Goal: Information Seeking & Learning: Learn about a topic

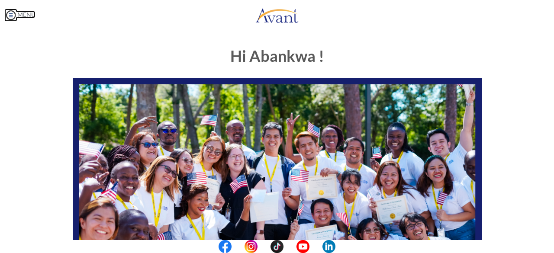
click at [10, 16] on img at bounding box center [10, 15] width 13 height 13
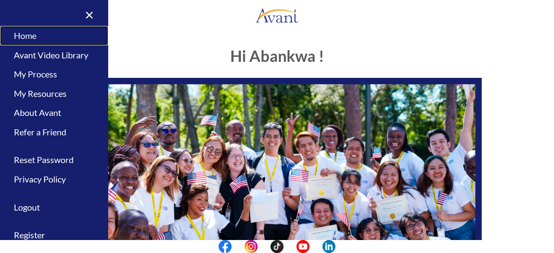
click at [29, 30] on link "Home" at bounding box center [54, 35] width 108 height 19
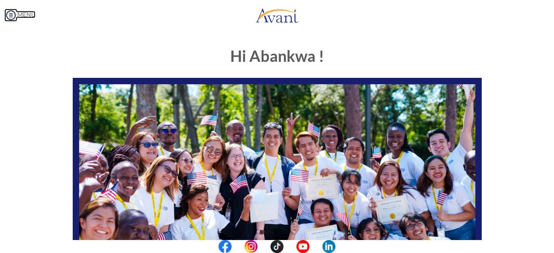
click at [8, 15] on img at bounding box center [10, 15] width 13 height 13
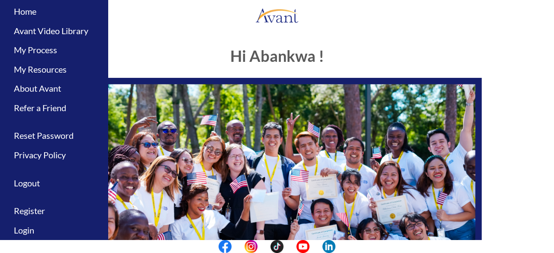
scroll to position [26, 0]
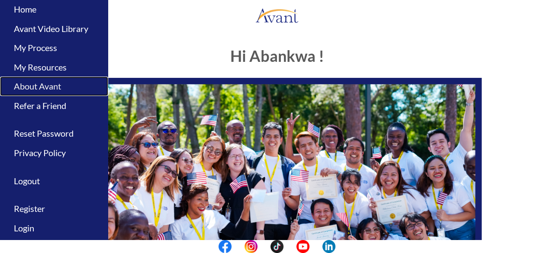
click at [38, 88] on link "About Avant" at bounding box center [54, 86] width 108 height 19
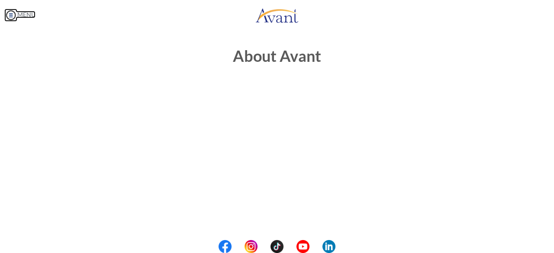
click at [12, 15] on img at bounding box center [10, 15] width 13 height 13
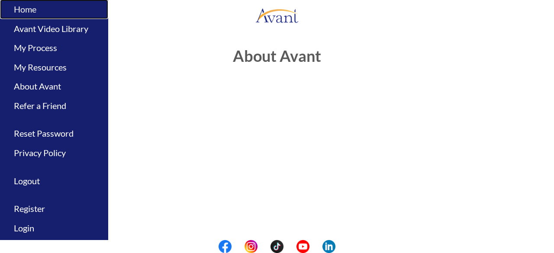
click at [27, 6] on link "Home" at bounding box center [54, 9] width 108 height 19
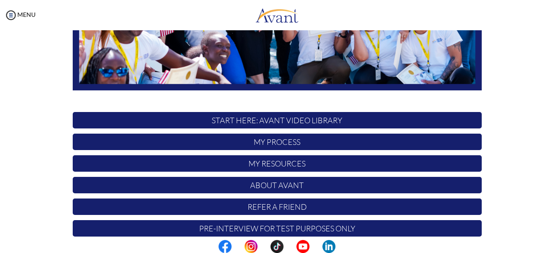
scroll to position [228, 0]
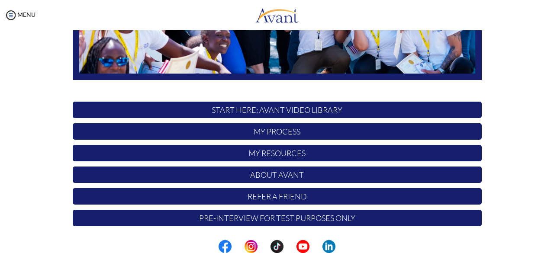
click at [363, 221] on p "Pre-Interview for test purposes only" at bounding box center [277, 218] width 409 height 16
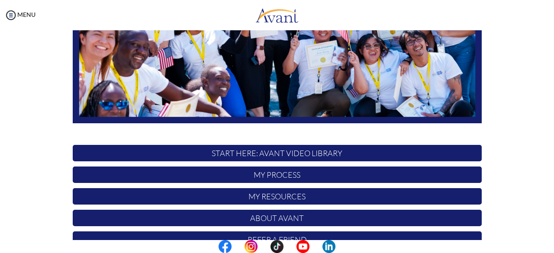
scroll to position [228, 0]
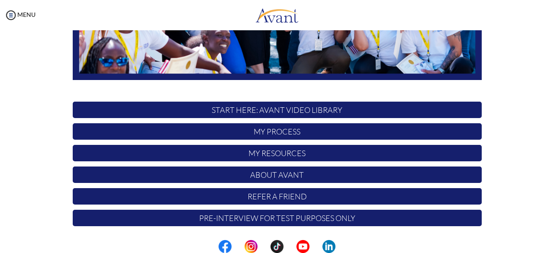
click at [360, 105] on p "START HERE: Avant Video Library" at bounding box center [277, 110] width 409 height 16
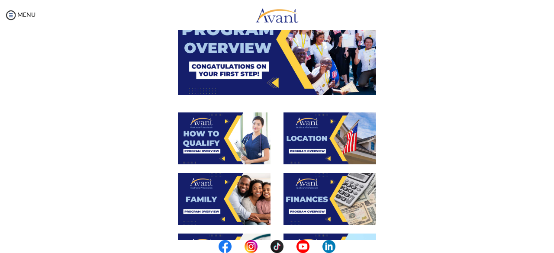
scroll to position [0, 0]
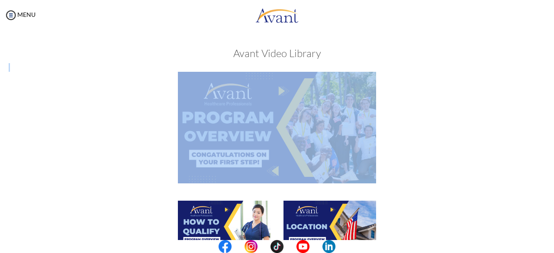
click at [8, 18] on img at bounding box center [10, 15] width 13 height 13
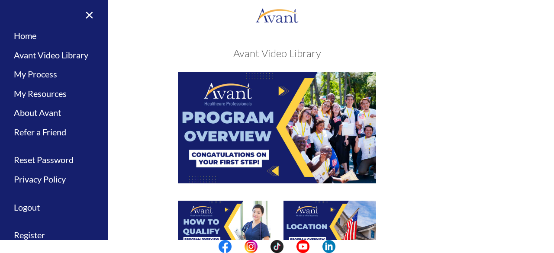
click at [175, 53] on h3 "Avant Video Library" at bounding box center [277, 53] width 536 height 11
drag, startPoint x: 513, startPoint y: 2, endPoint x: 360, endPoint y: 44, distance: 159.2
click at [360, 44] on div "My Status What is the next step? We would like you to watch the introductory vi…" at bounding box center [277, 156] width 554 height 253
click at [56, 74] on link "My Process" at bounding box center [54, 73] width 108 height 19
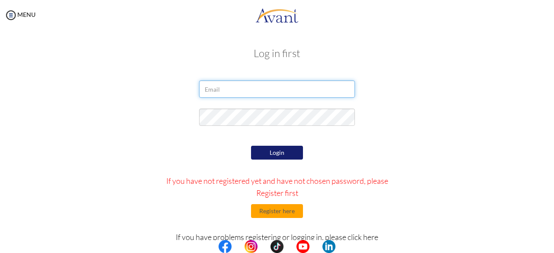
click at [215, 90] on input "email" at bounding box center [277, 88] width 156 height 17
type input "abankwahkingsleykusi11@gmail.com"
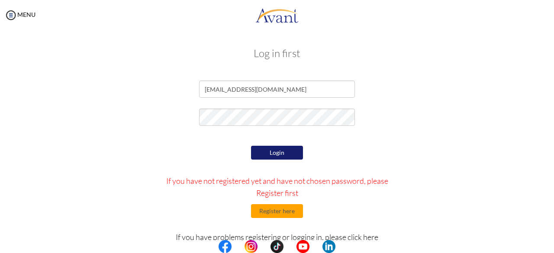
click at [267, 156] on button "Login" at bounding box center [277, 153] width 52 height 14
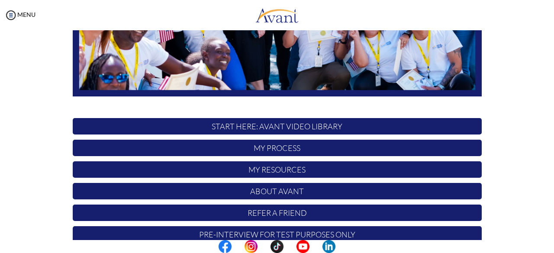
scroll to position [228, 0]
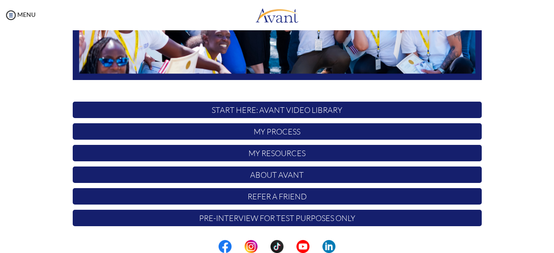
click at [321, 132] on p "My Process" at bounding box center [277, 131] width 409 height 16
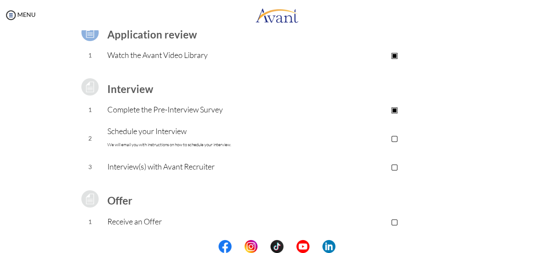
scroll to position [77, 0]
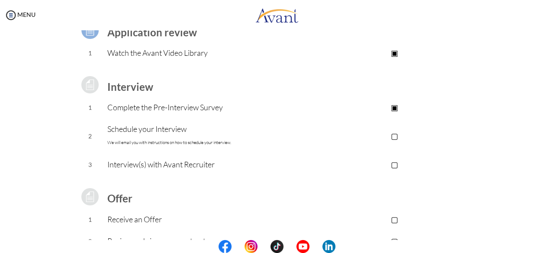
click at [396, 135] on p "▢" at bounding box center [394, 136] width 173 height 12
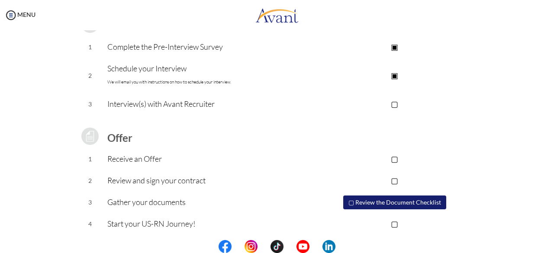
scroll to position [140, 0]
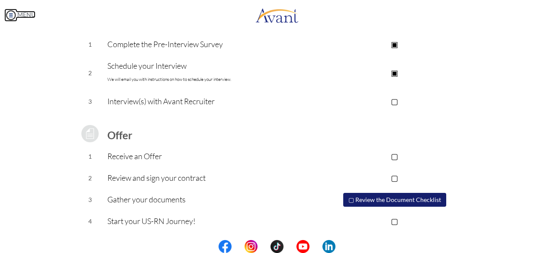
click at [12, 17] on img at bounding box center [10, 15] width 13 height 13
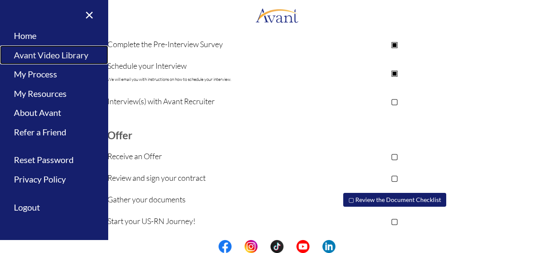
click at [40, 55] on link "Avant Video Library" at bounding box center [54, 54] width 108 height 19
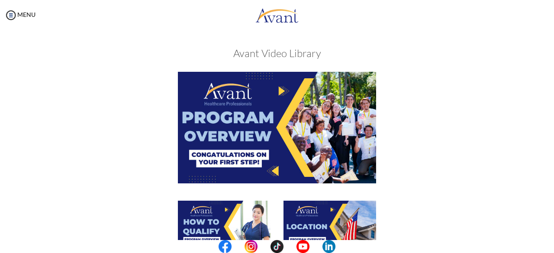
click at [256, 118] on img at bounding box center [277, 127] width 198 height 111
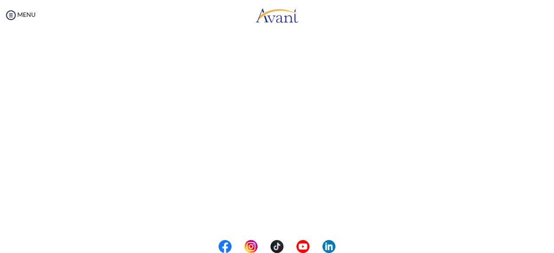
scroll to position [120, 0]
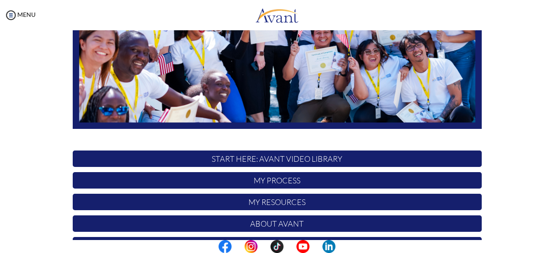
scroll to position [228, 0]
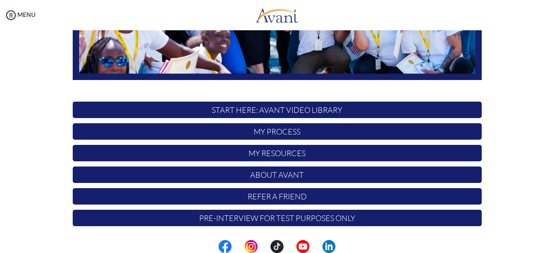
click at [348, 109] on p "START HERE: Avant Video Library" at bounding box center [277, 110] width 409 height 16
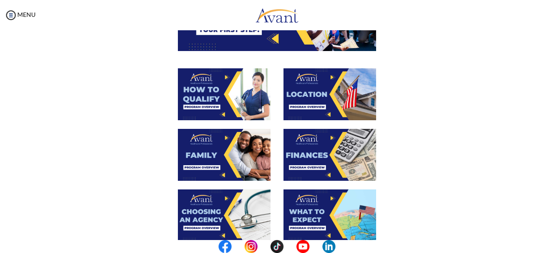
scroll to position [133, 0]
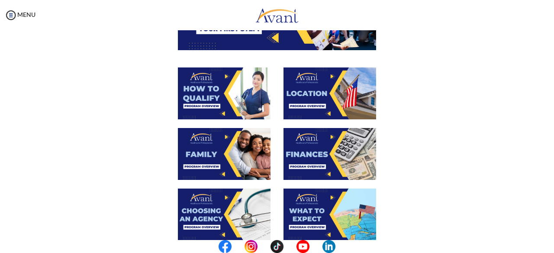
click at [224, 108] on img at bounding box center [224, 93] width 93 height 52
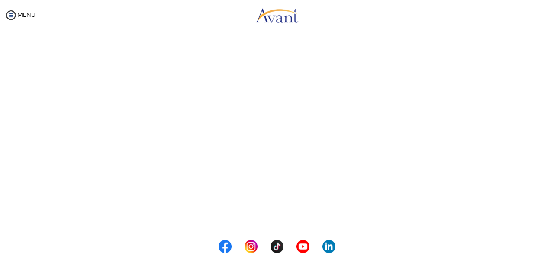
scroll to position [64, 0]
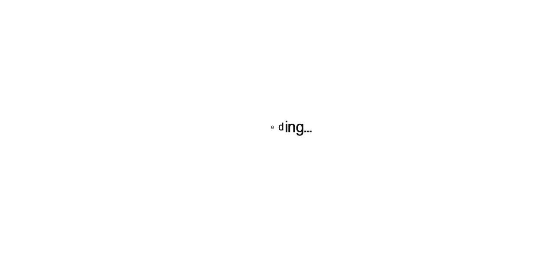
click at [422, 133] on div at bounding box center [277, 126] width 554 height 253
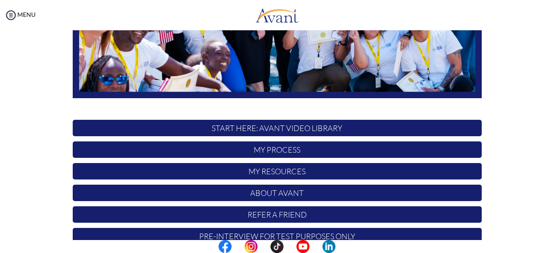
scroll to position [228, 0]
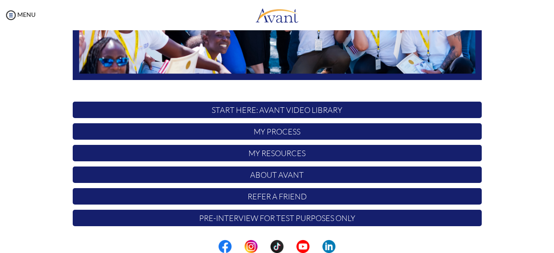
click at [327, 152] on p "My Resources" at bounding box center [277, 153] width 409 height 16
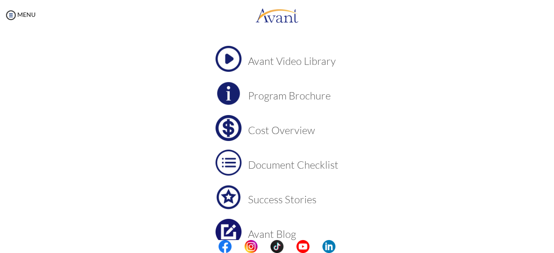
scroll to position [49, 0]
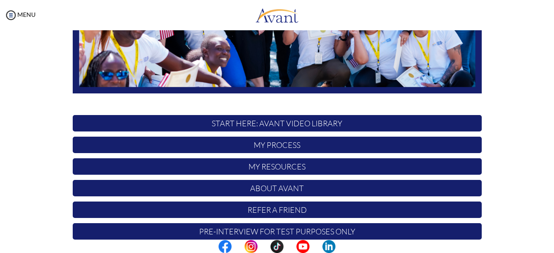
scroll to position [228, 0]
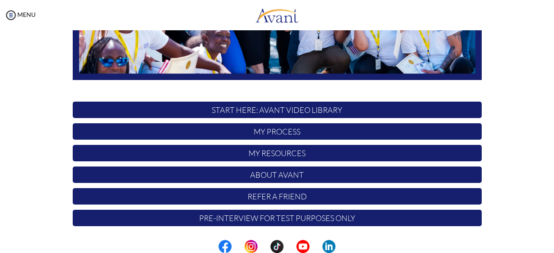
click at [347, 109] on p "START HERE: Avant Video Library" at bounding box center [277, 110] width 409 height 16
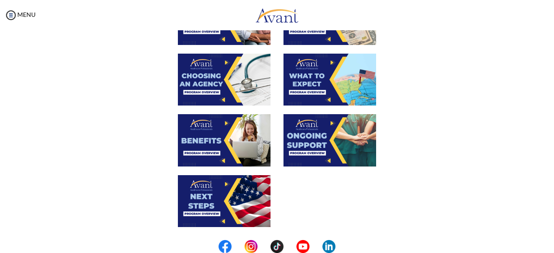
scroll to position [269, 0]
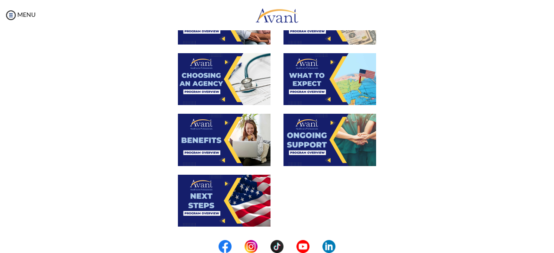
click at [335, 89] on img at bounding box center [329, 79] width 93 height 52
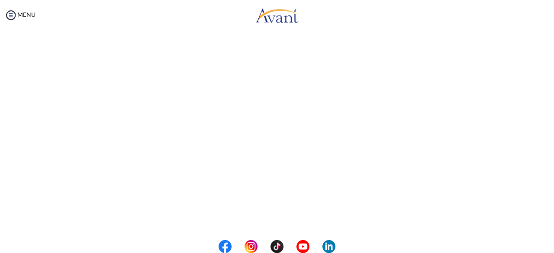
scroll to position [166, 0]
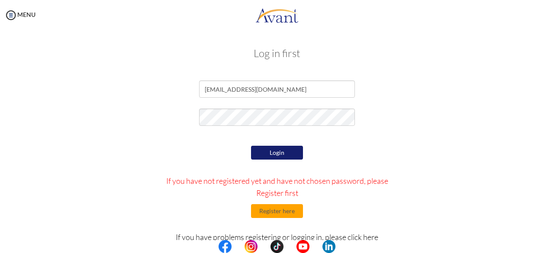
click at [291, 186] on p "If you have not registered yet and have not chosen password, please Register fi…" at bounding box center [277, 187] width 240 height 24
click at [266, 147] on button "Login" at bounding box center [277, 153] width 52 height 15
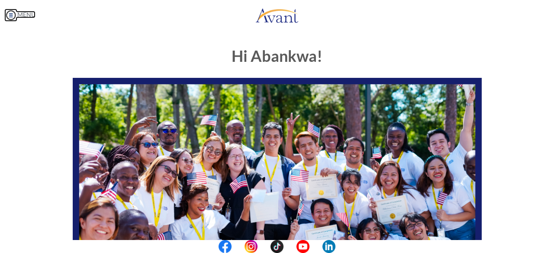
click at [12, 15] on img at bounding box center [10, 15] width 13 height 13
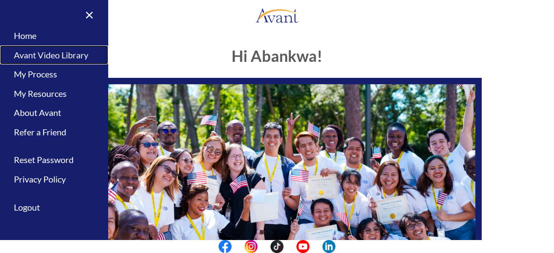
click at [29, 56] on link "Avant Video Library" at bounding box center [54, 54] width 108 height 19
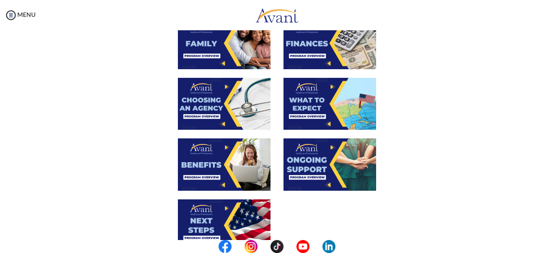
scroll to position [247, 0]
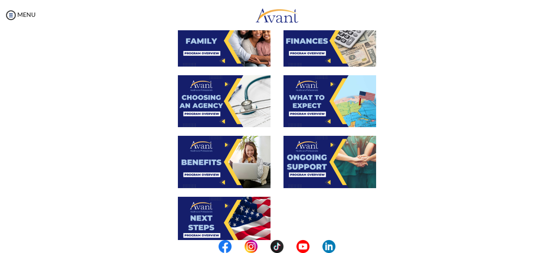
click at [293, 113] on img at bounding box center [329, 101] width 93 height 52
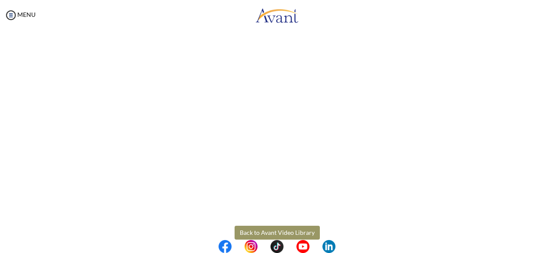
scroll to position [265, 0]
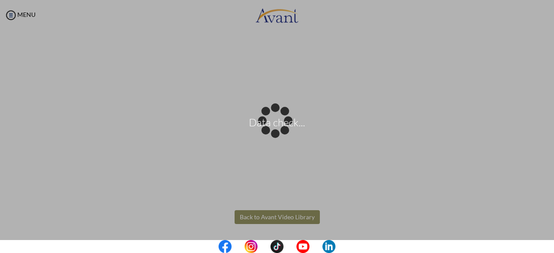
click at [281, 216] on body "Data check... Maintenance break. Please come back in 2 hours. MENU My Status Wh…" at bounding box center [277, 126] width 554 height 253
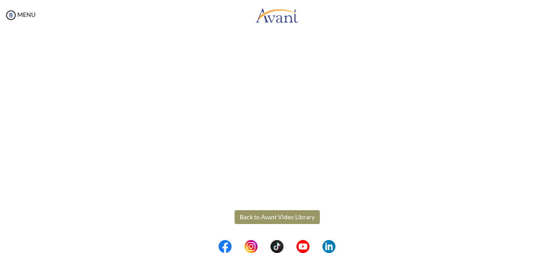
click at [281, 216] on button "Back to Avant Video Library" at bounding box center [276, 217] width 85 height 14
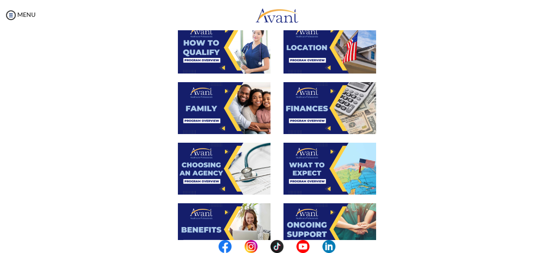
scroll to position [250, 0]
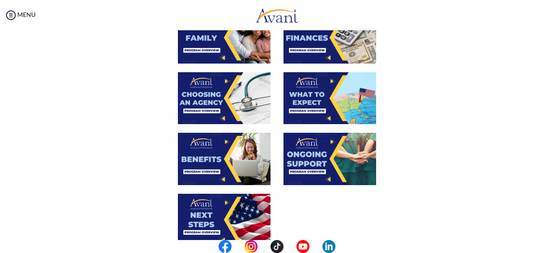
click at [197, 219] on img at bounding box center [224, 220] width 93 height 52
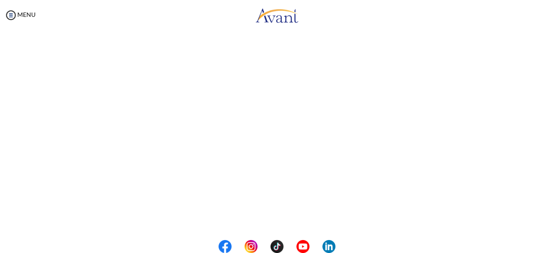
scroll to position [265, 0]
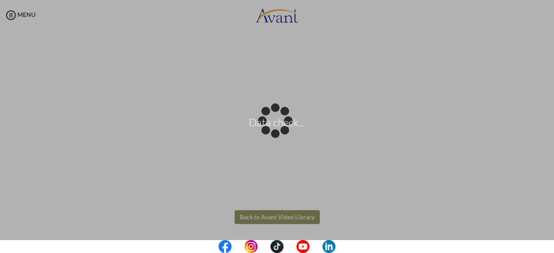
click at [294, 218] on body "Data check... Maintenance break. Please come back in 2 hours. MENU My Status Wh…" at bounding box center [277, 126] width 554 height 253
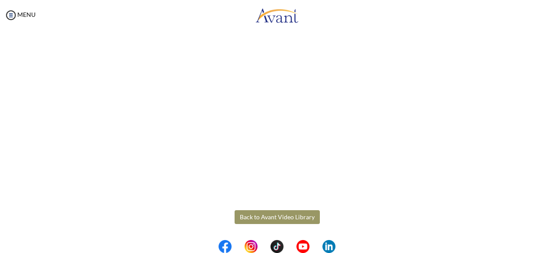
click at [294, 218] on button "Back to Avant Video Library" at bounding box center [276, 217] width 85 height 14
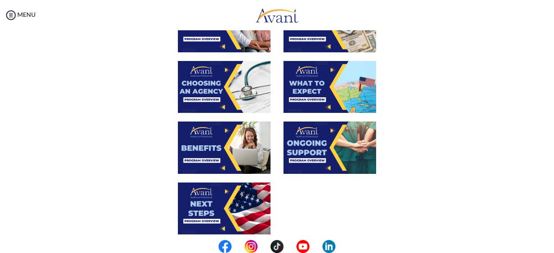
scroll to position [266, 0]
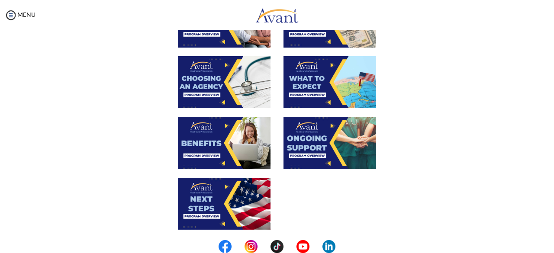
click at [216, 127] on img at bounding box center [224, 143] width 93 height 52
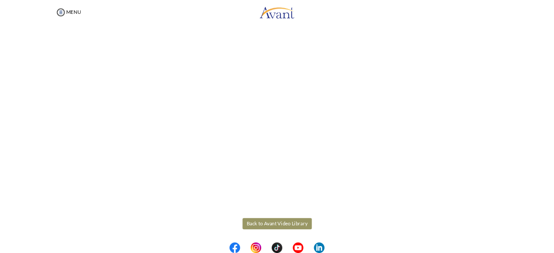
scroll to position [265, 0]
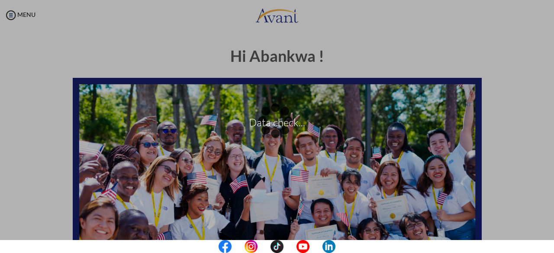
click at [283, 121] on div "Data check..." at bounding box center [277, 127] width 12 height 12
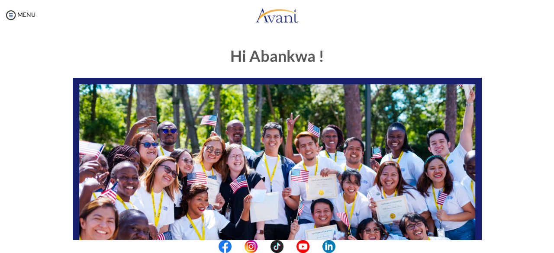
click at [365, 64] on h1 "Hi Abankwa !" at bounding box center [277, 56] width 409 height 17
